Goal: Task Accomplishment & Management: Complete application form

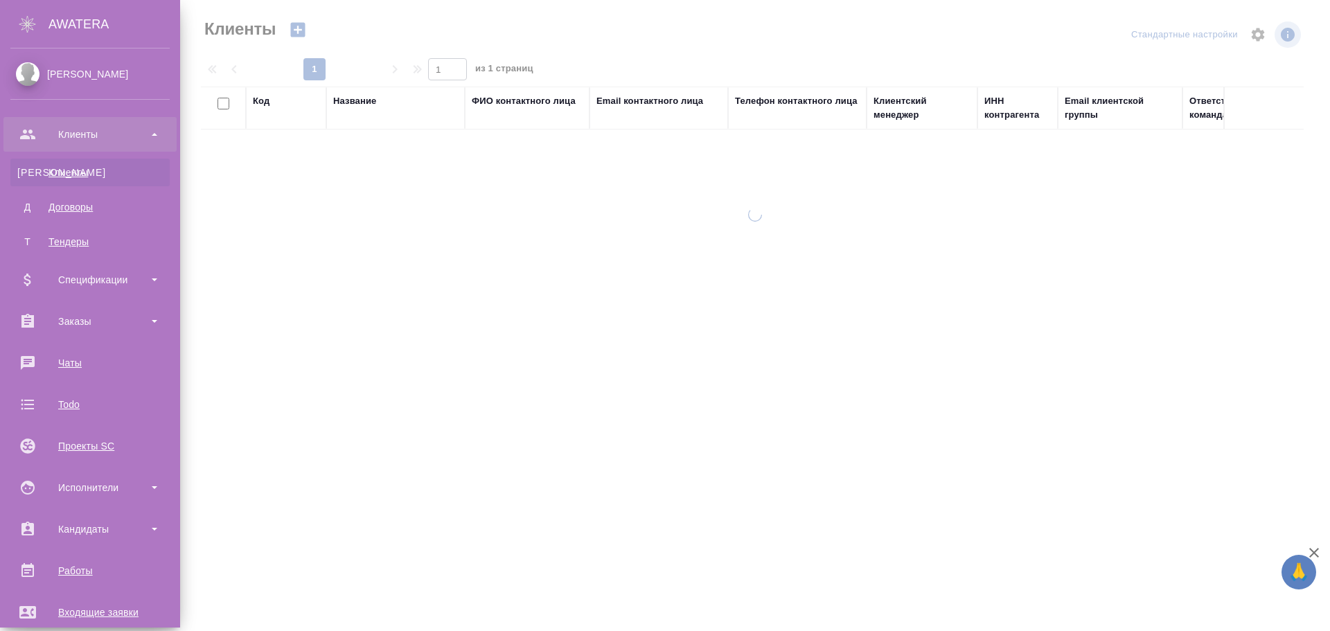
select select "RU"
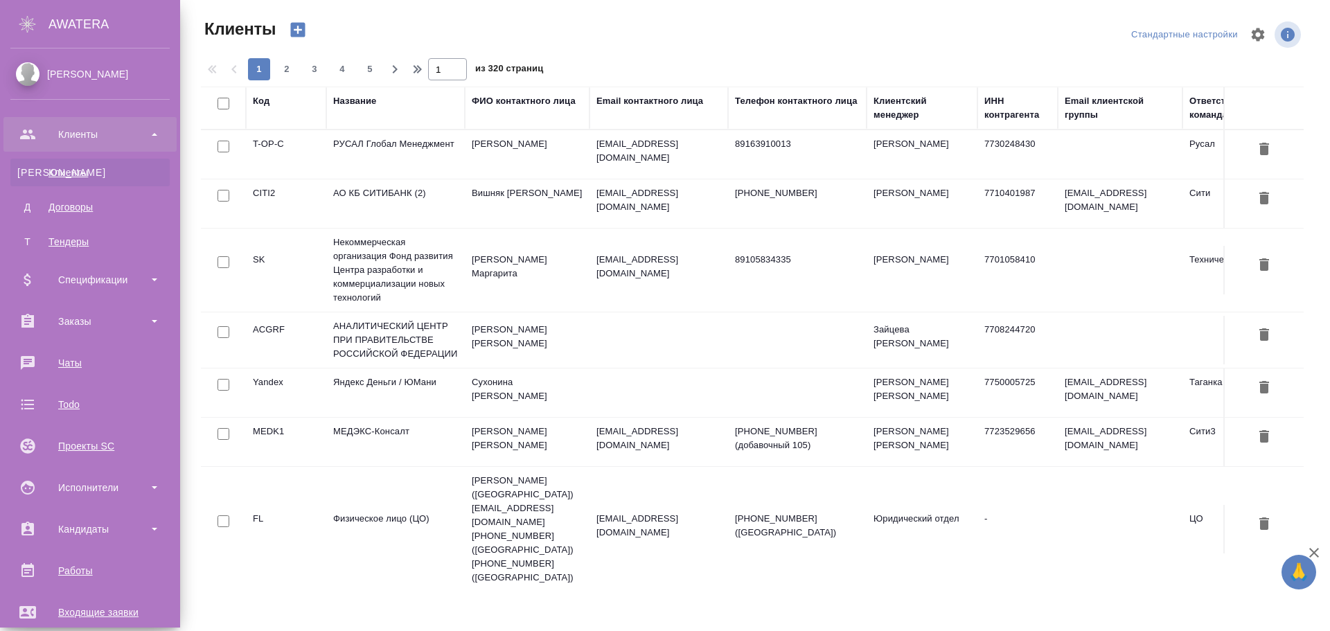
scroll to position [272, 0]
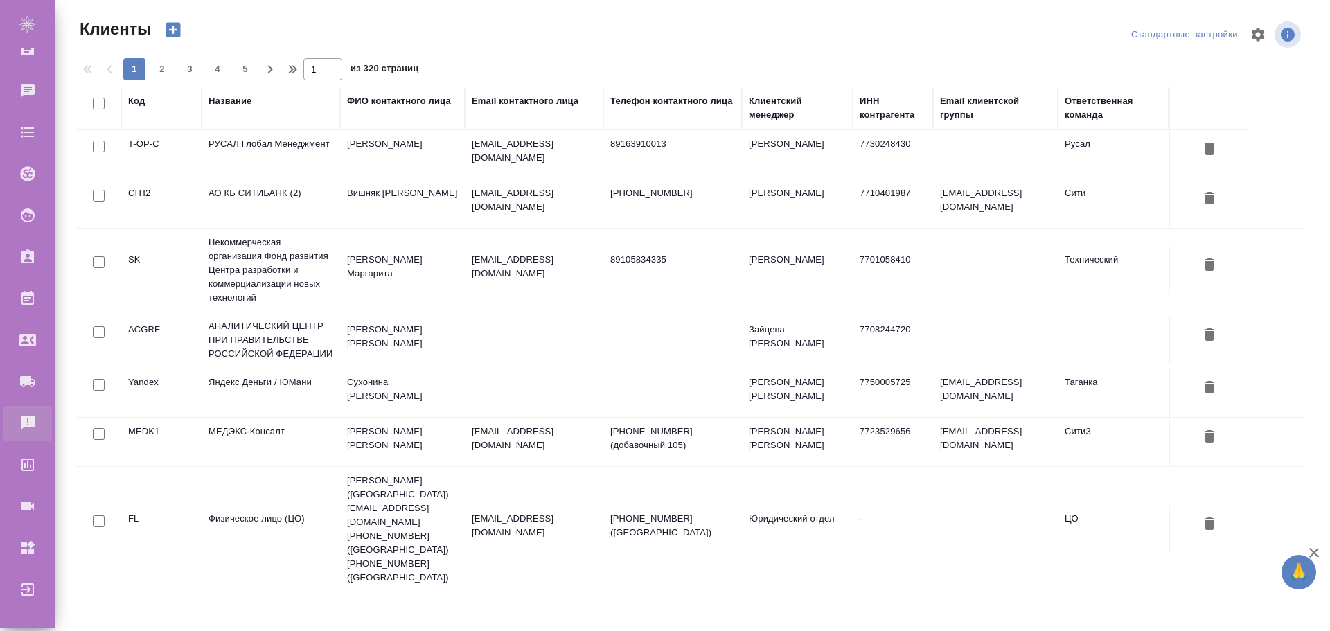
click at [28, 425] on div "Рекламации" at bounding box center [10, 423] width 35 height 21
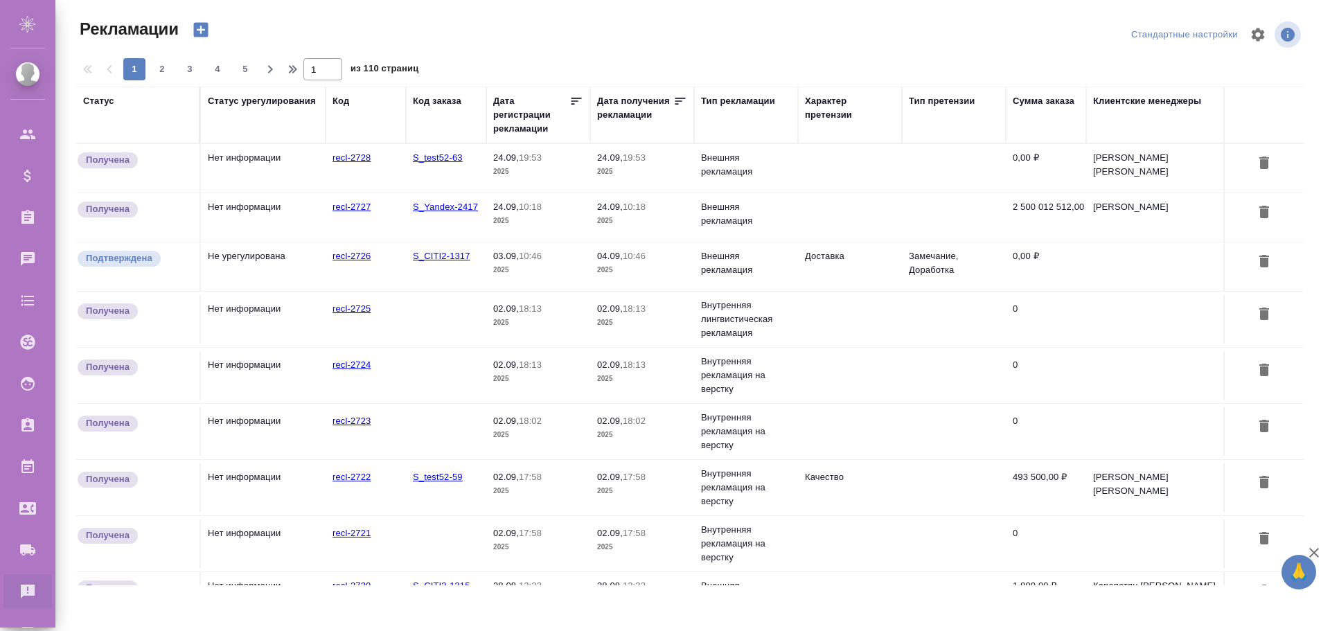
drag, startPoint x: 297, startPoint y: 574, endPoint x: 309, endPoint y: 575, distance: 11.8
click at [309, 575] on div "Статус Статус урегулирования Код Код заказа Дата регистрации рекламации Дата по…" at bounding box center [690, 336] width 1228 height 499
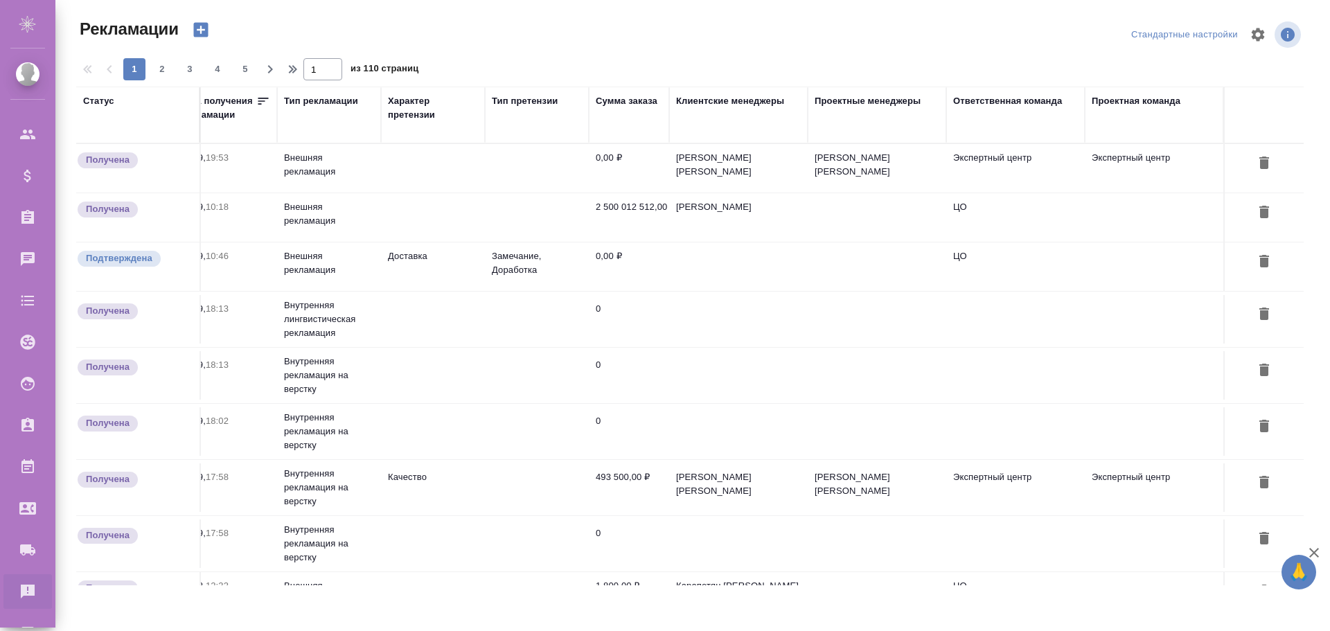
click at [704, 100] on div "Клиентские менеджеры" at bounding box center [730, 101] width 108 height 14
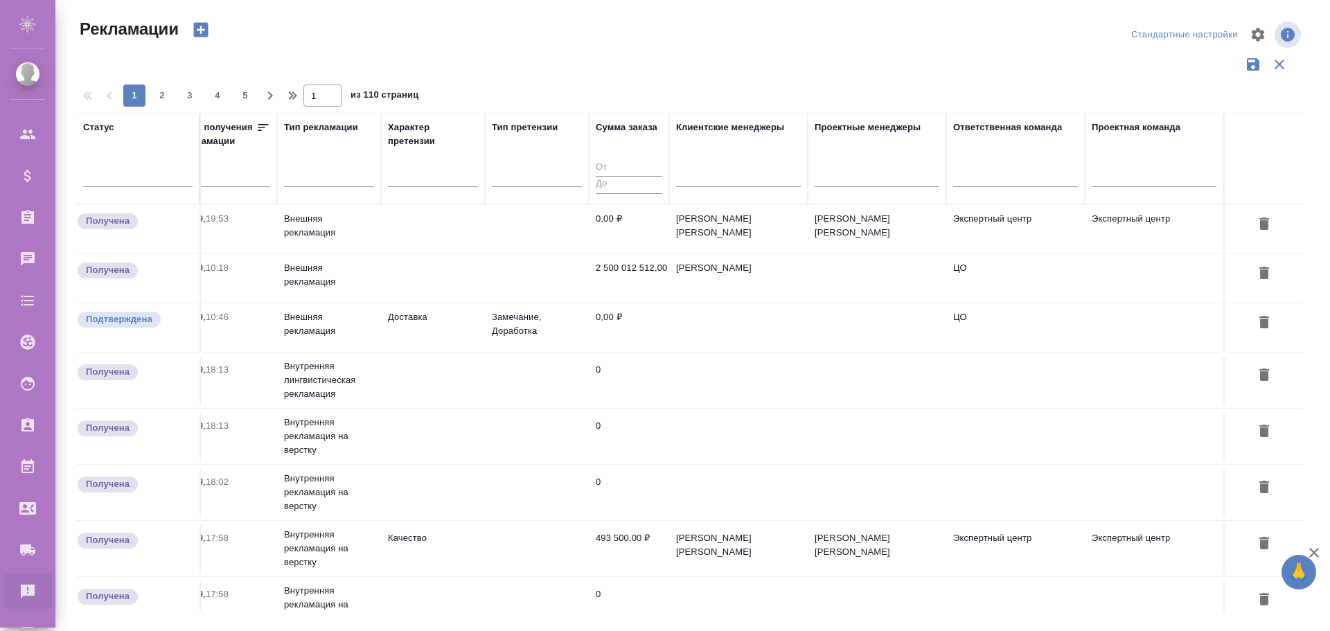
click at [711, 129] on div "Клиентские менеджеры" at bounding box center [730, 128] width 108 height 14
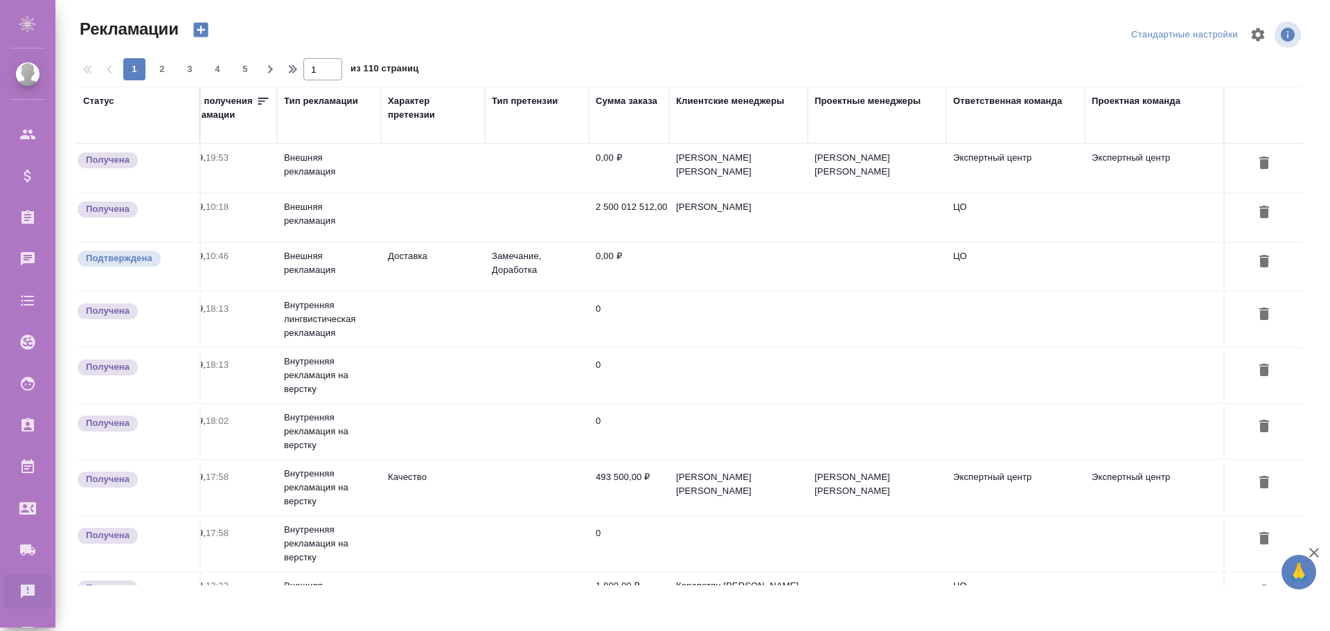
click at [310, 168] on td "Внешняя рекламация" at bounding box center [329, 168] width 104 height 48
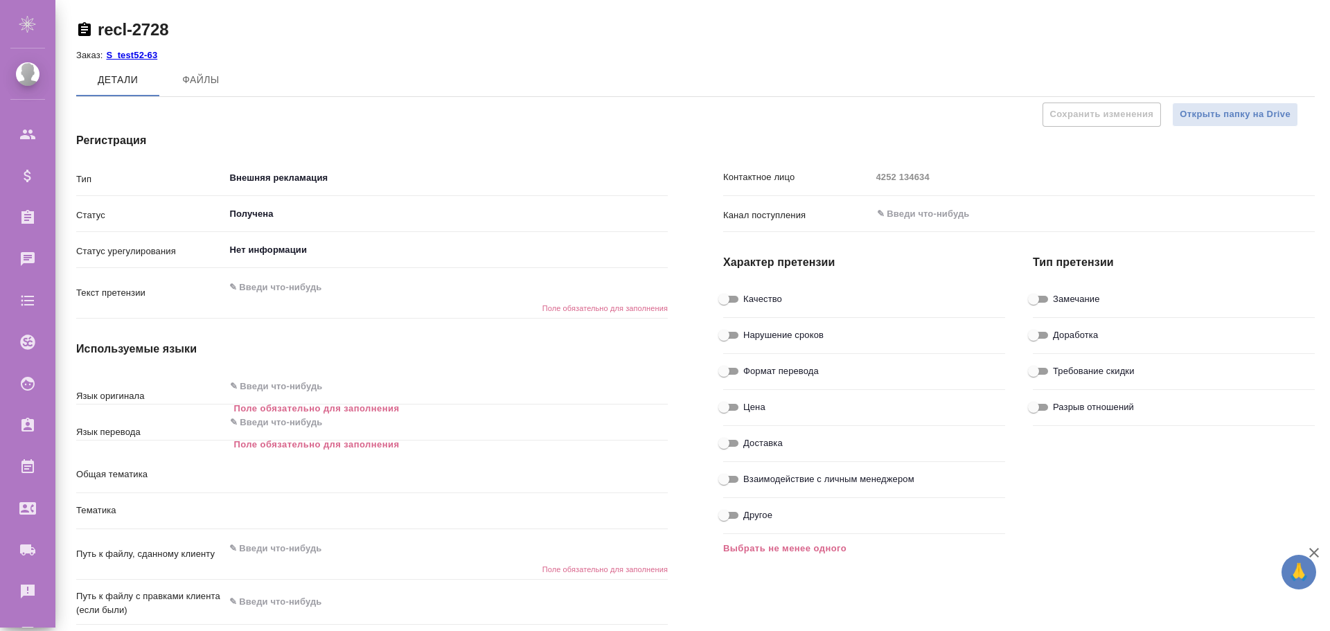
type textarea "x"
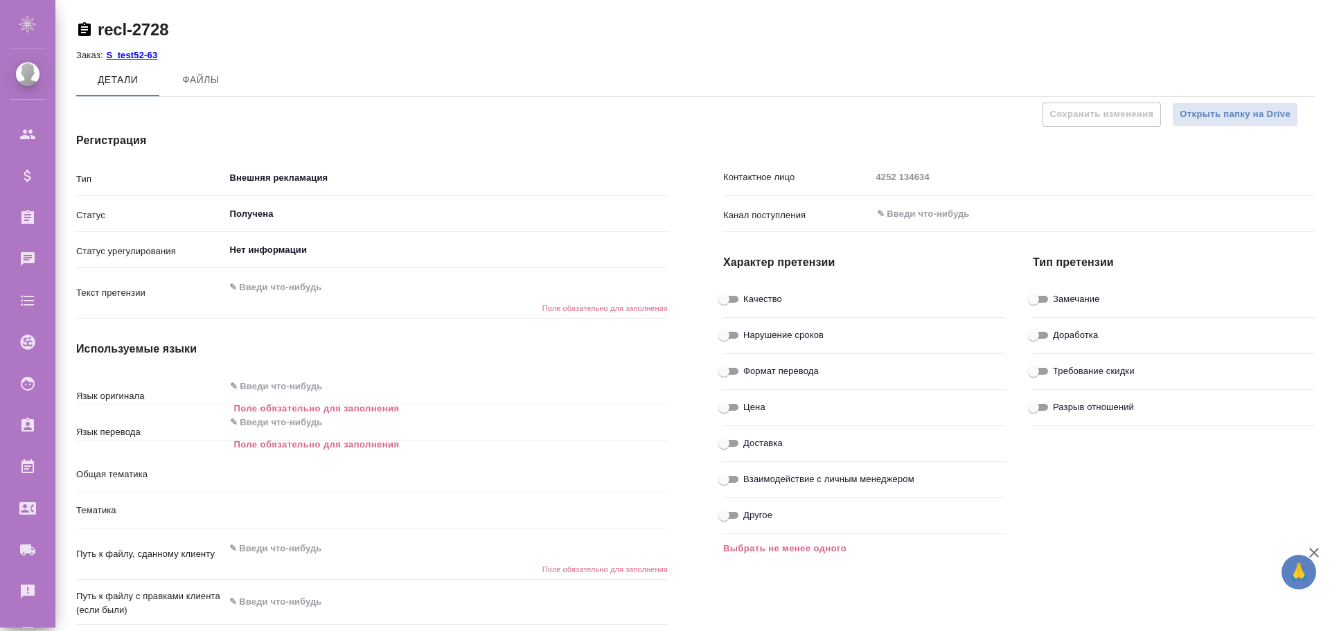
type textarea "x"
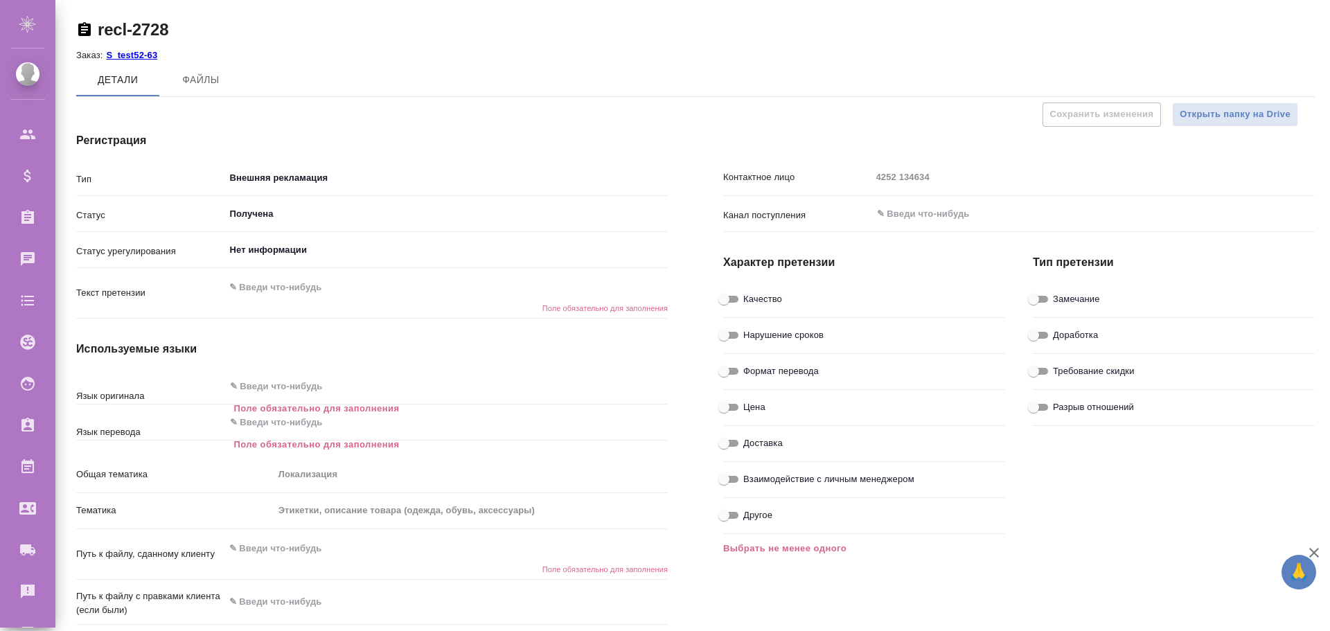
type textarea "x"
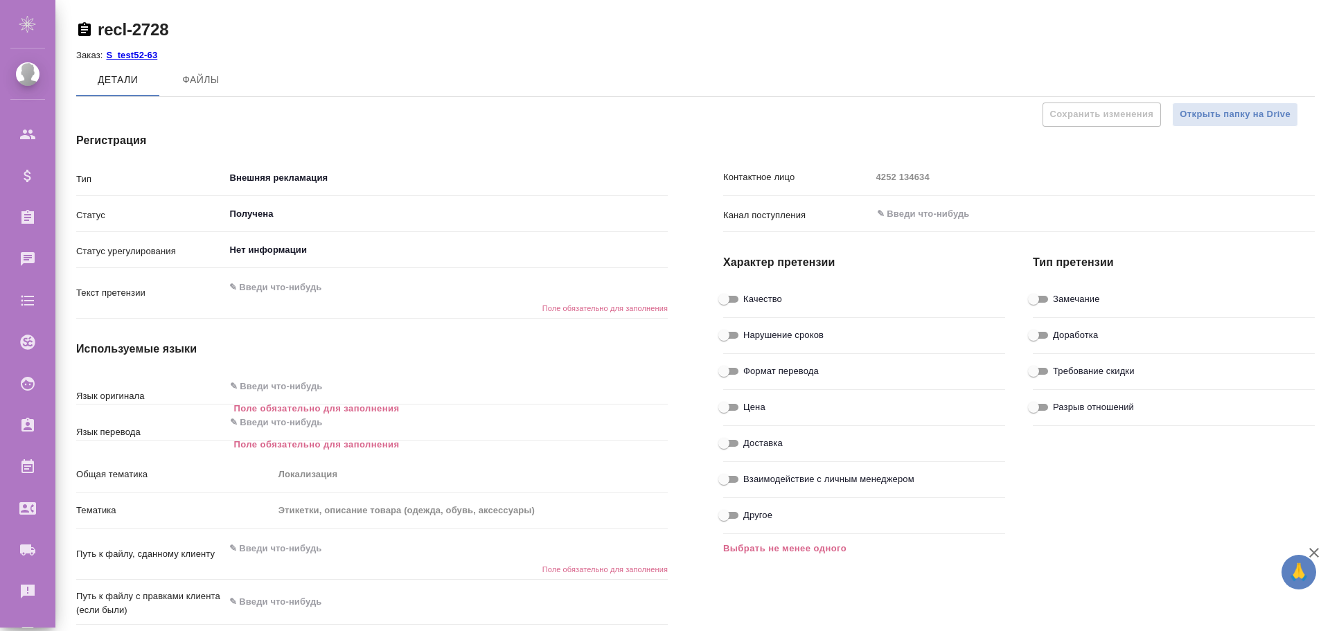
type textarea "x"
